Goal: Information Seeking & Learning: Learn about a topic

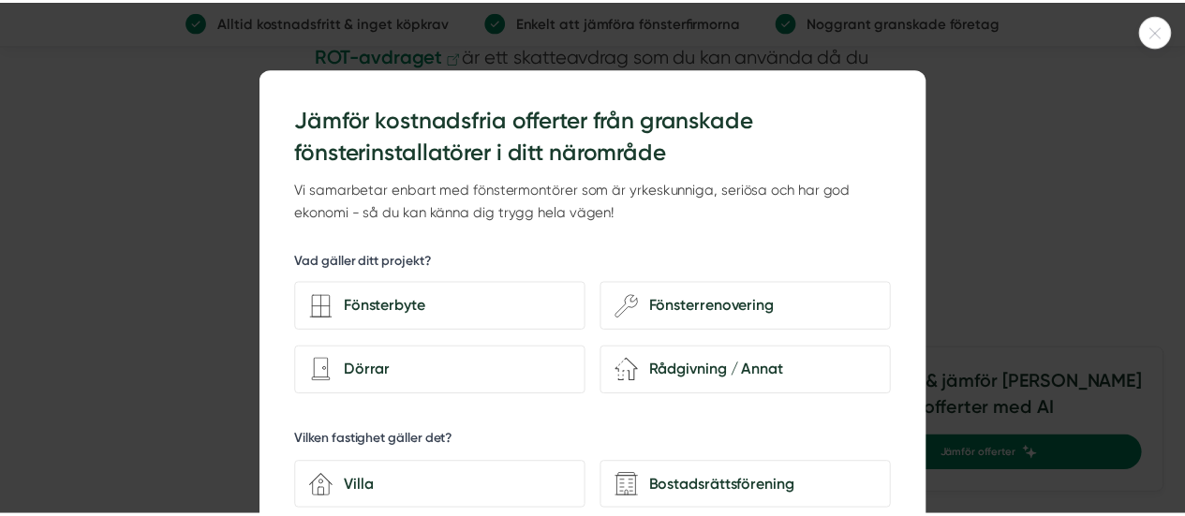
scroll to position [8995, 0]
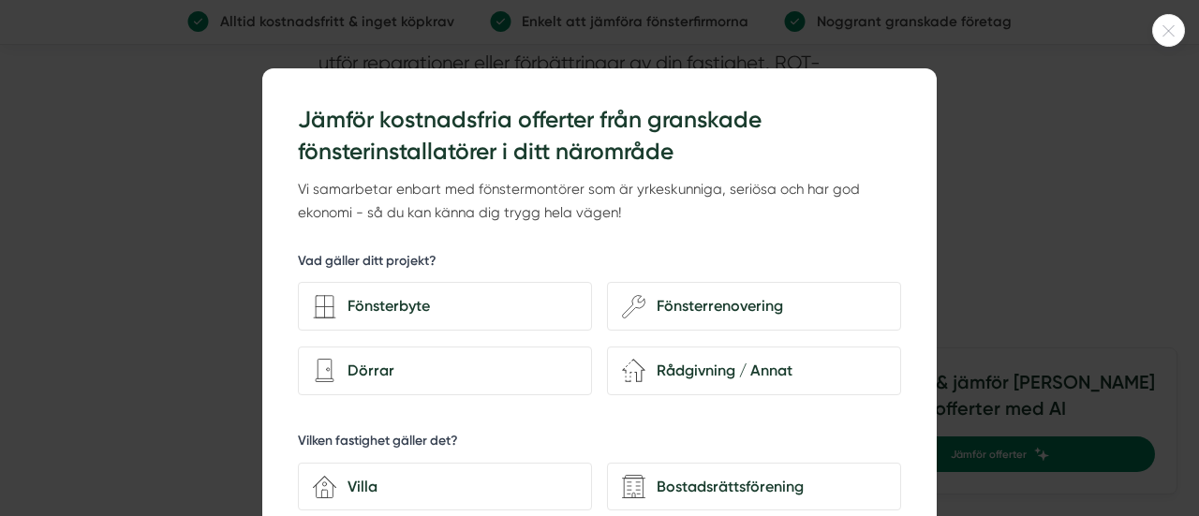
click at [126, 231] on div at bounding box center [599, 258] width 1199 height 516
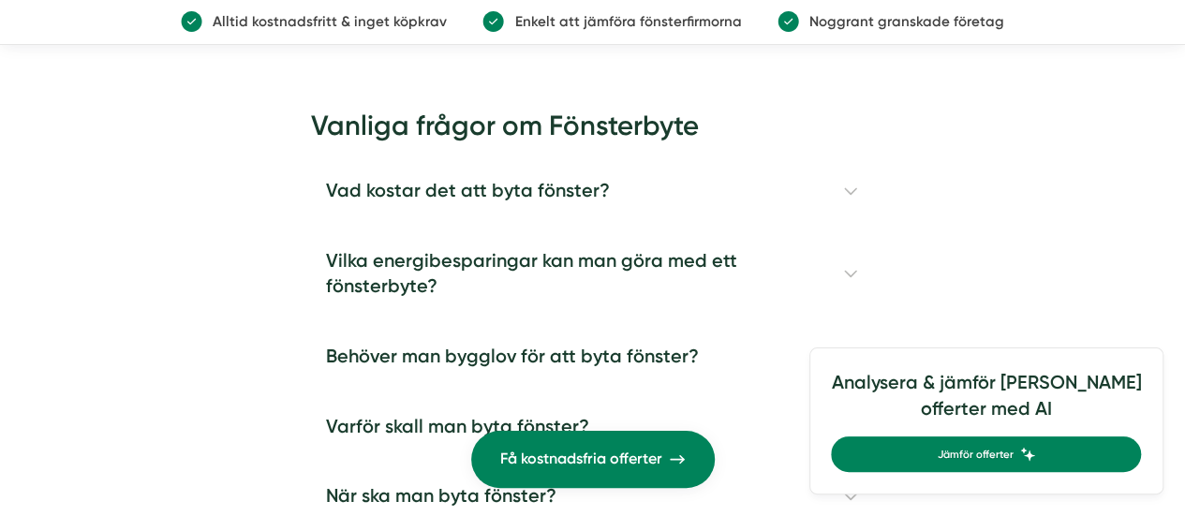
scroll to position [10588, 0]
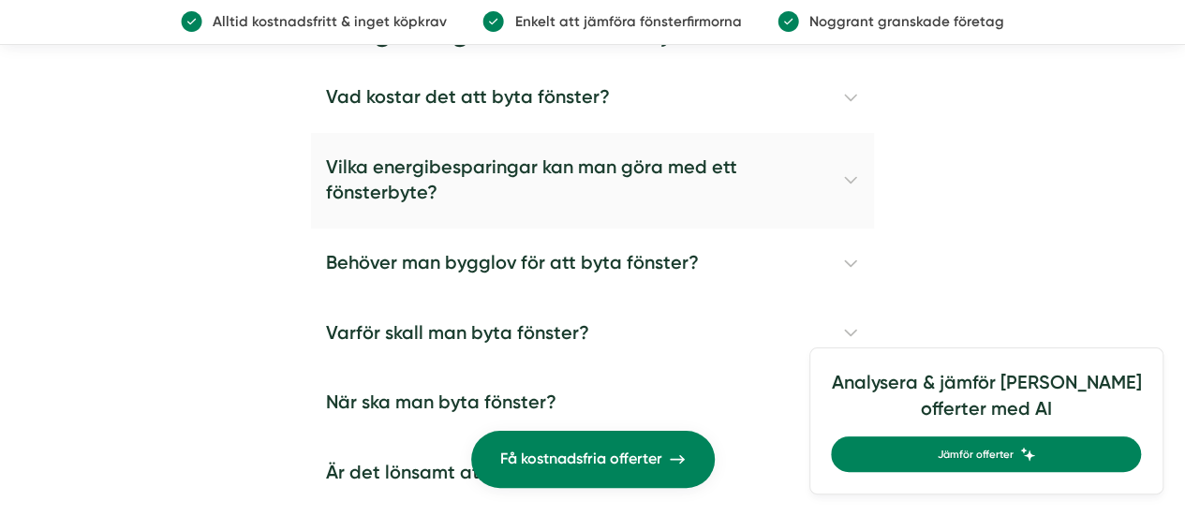
click at [848, 185] on h4 "Vilka energibesparingar kan man göra med ett fönsterbyte?" at bounding box center [592, 181] width 562 height 96
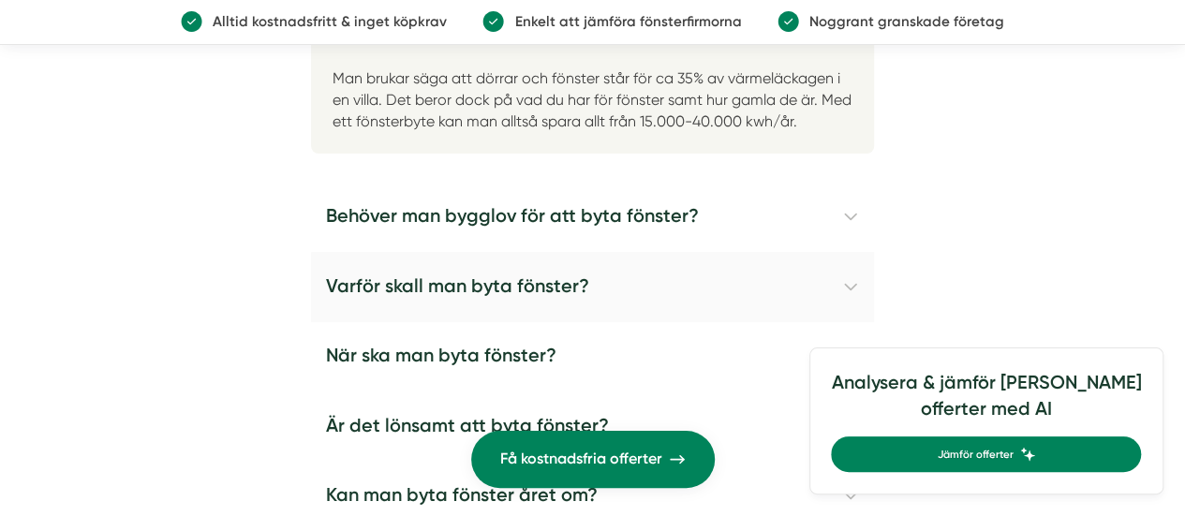
scroll to position [10775, 0]
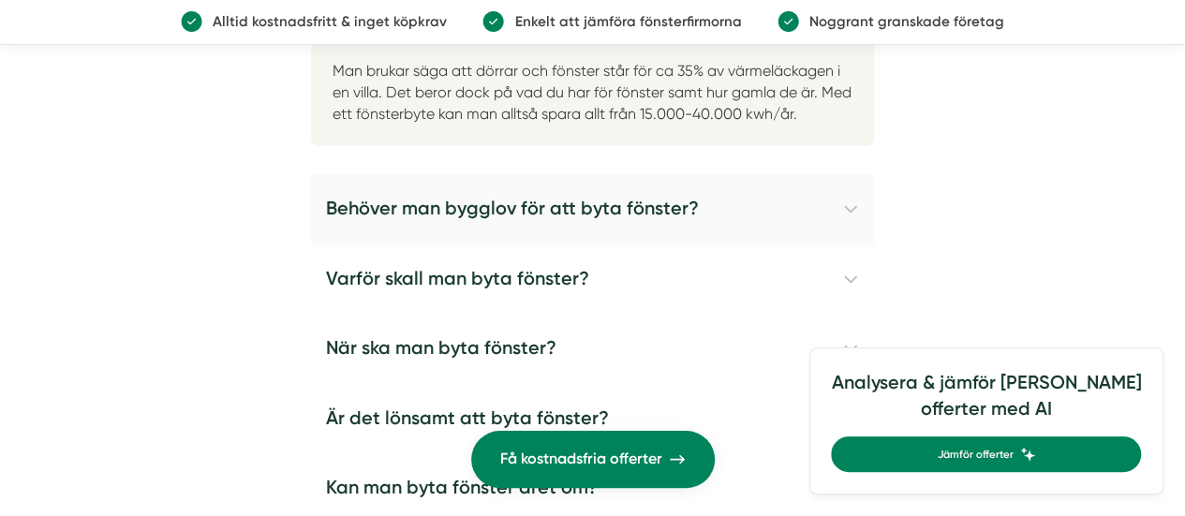
click at [855, 210] on h4 "Behöver man bygglov för att byta fönster?" at bounding box center [592, 209] width 562 height 70
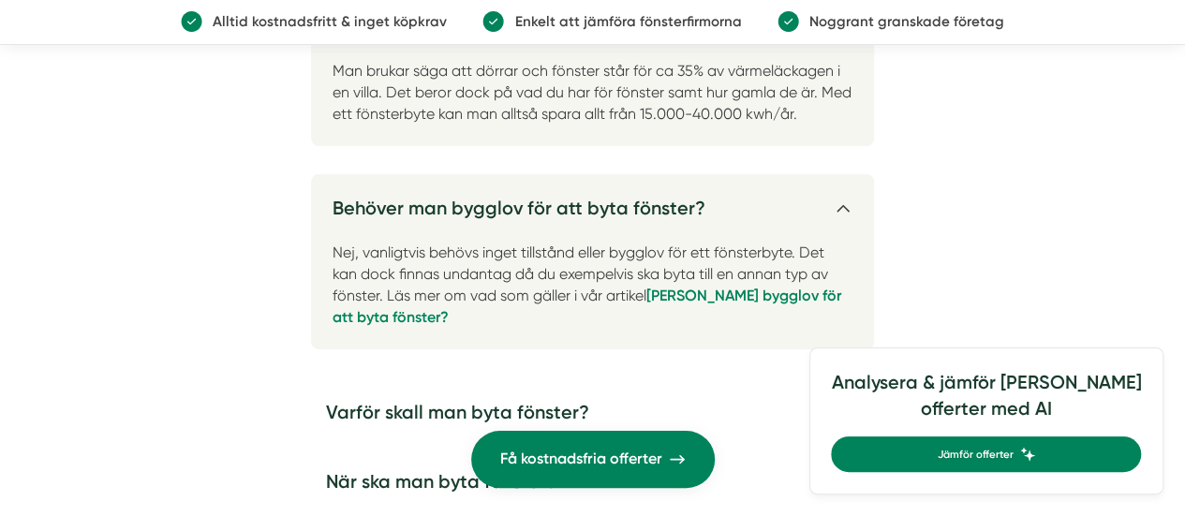
click at [840, 216] on h4 "Behöver man bygglov för att byta fönster?" at bounding box center [592, 201] width 562 height 54
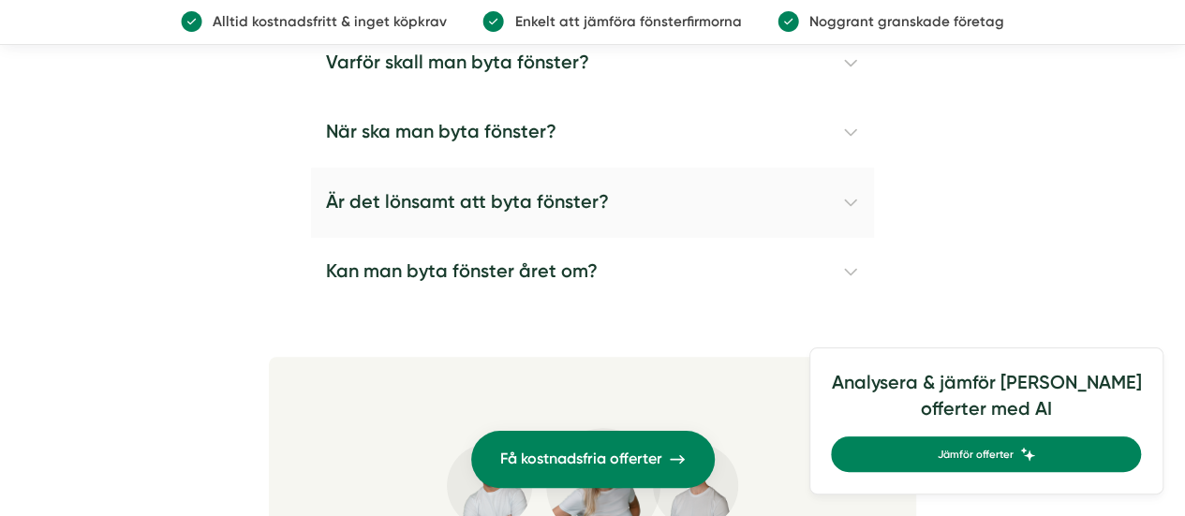
scroll to position [10963, 0]
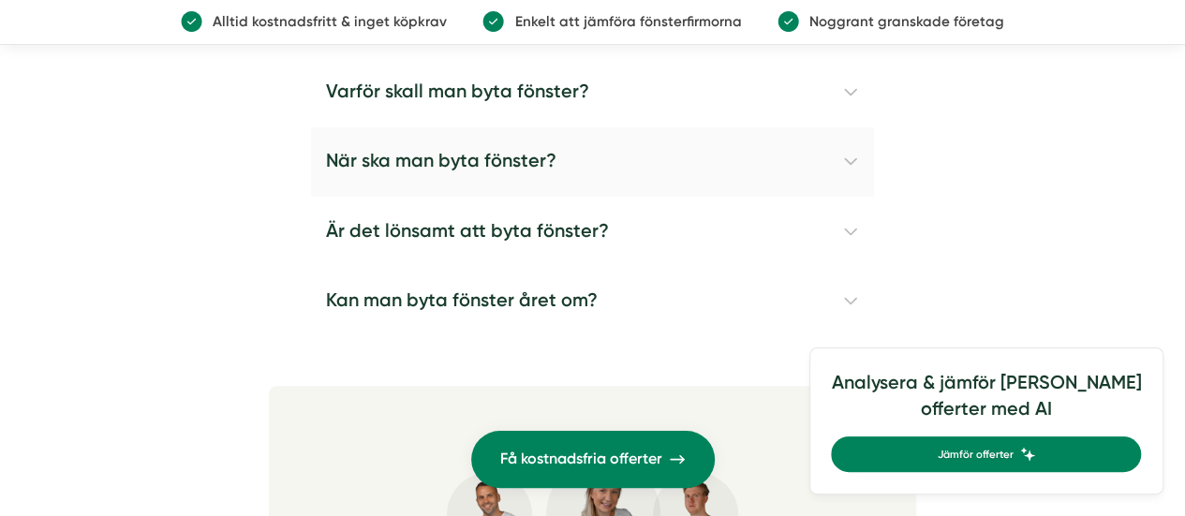
click at [851, 163] on h4 "När ska man byta fönster?" at bounding box center [592, 162] width 562 height 70
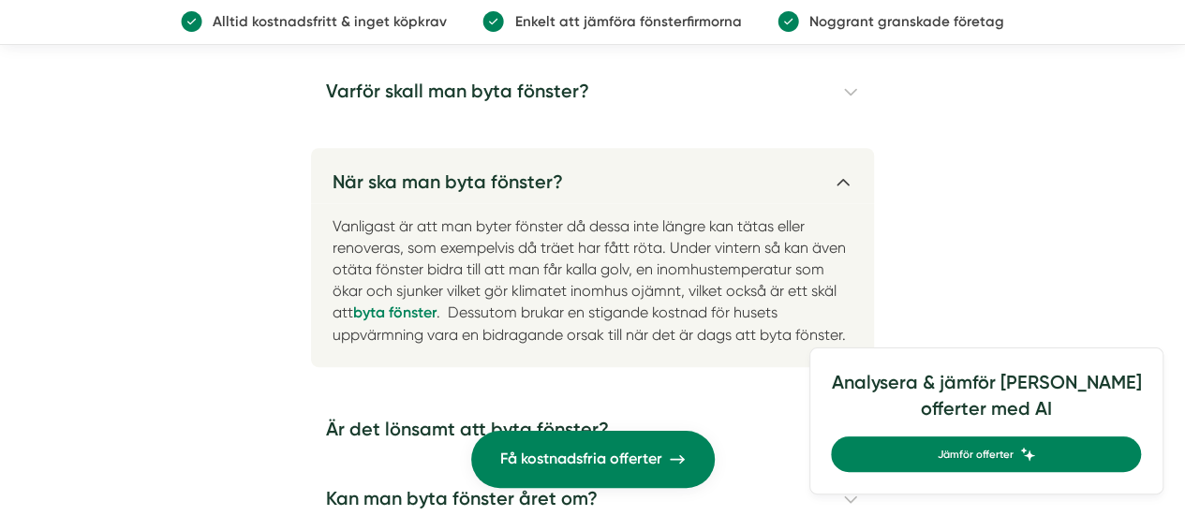
click at [843, 181] on h4 "När ska man byta fönster?" at bounding box center [592, 175] width 562 height 54
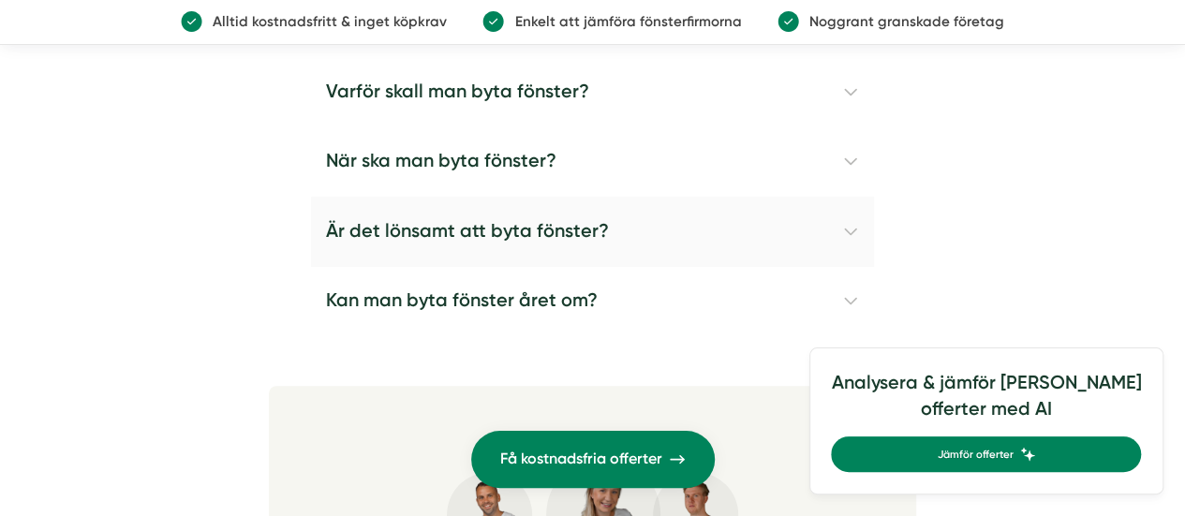
click at [853, 234] on h4 "Är det lönsamt att byta fönster?" at bounding box center [592, 232] width 562 height 70
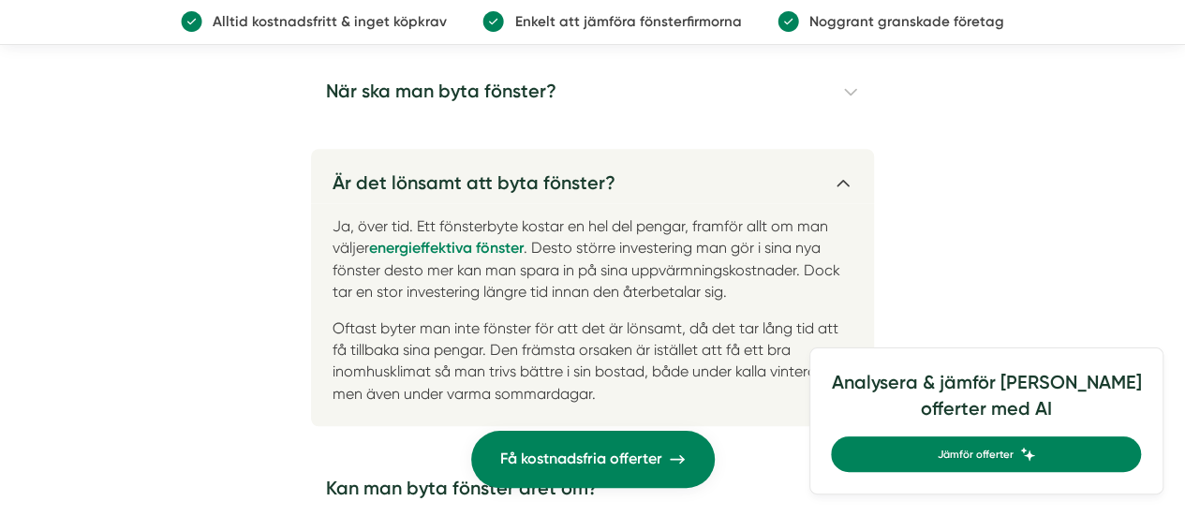
scroll to position [11057, 0]
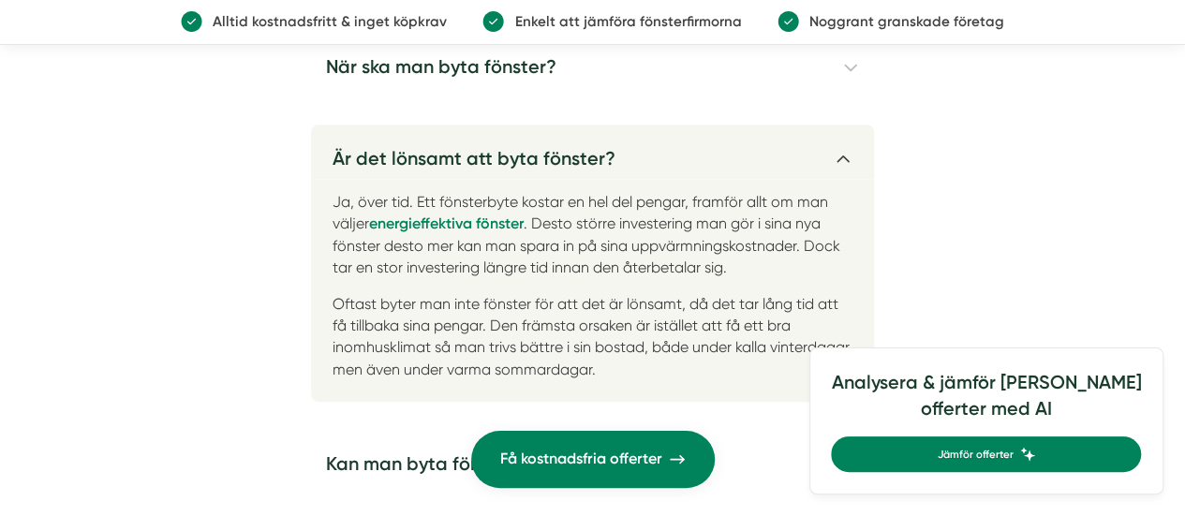
click at [850, 160] on h4 "Är det lönsamt att byta fönster?" at bounding box center [592, 152] width 562 height 54
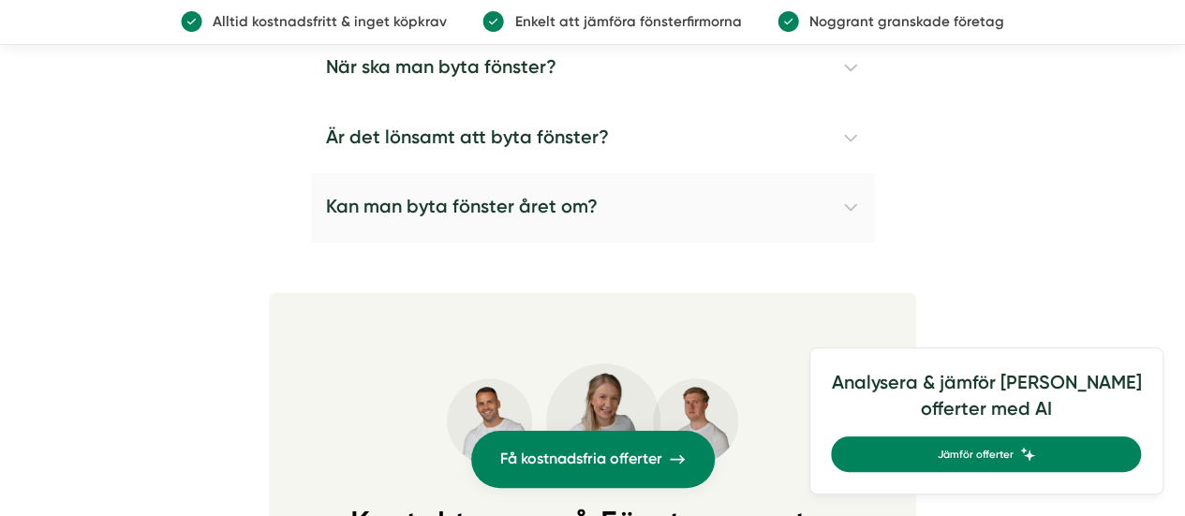
click at [852, 213] on h4 "Kan man byta fönster året om?" at bounding box center [592, 208] width 562 height 70
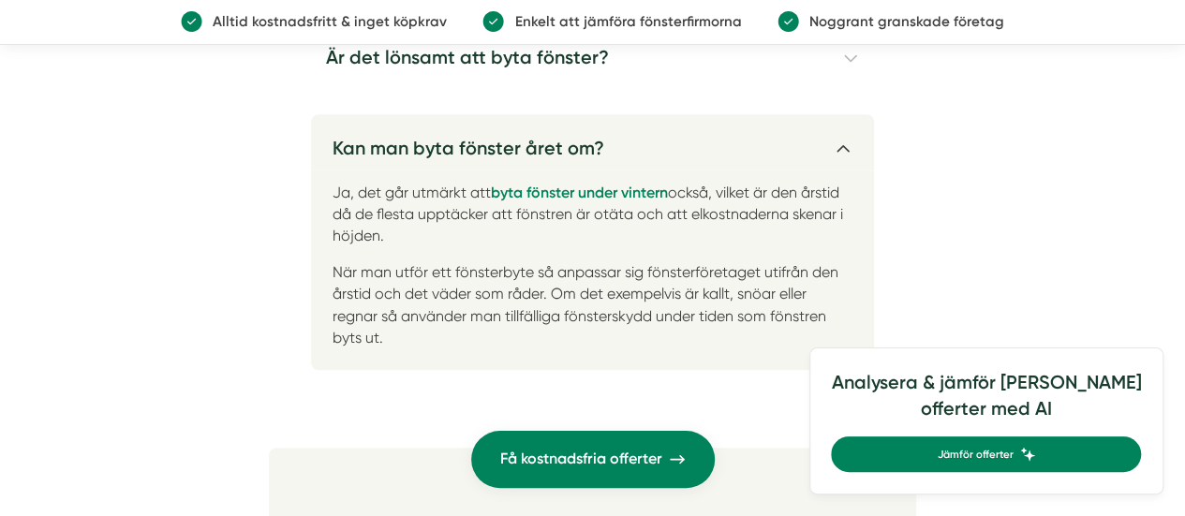
scroll to position [10963, 0]
